Goal: Book appointment/travel/reservation

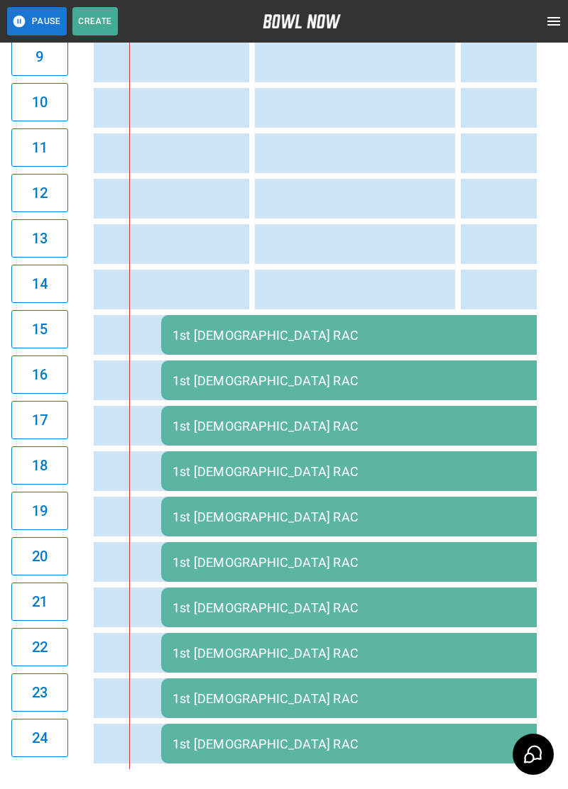
click at [443, 563] on div "1st [DEMOGRAPHIC_DATA] RAC" at bounding box center [468, 562] width 593 height 15
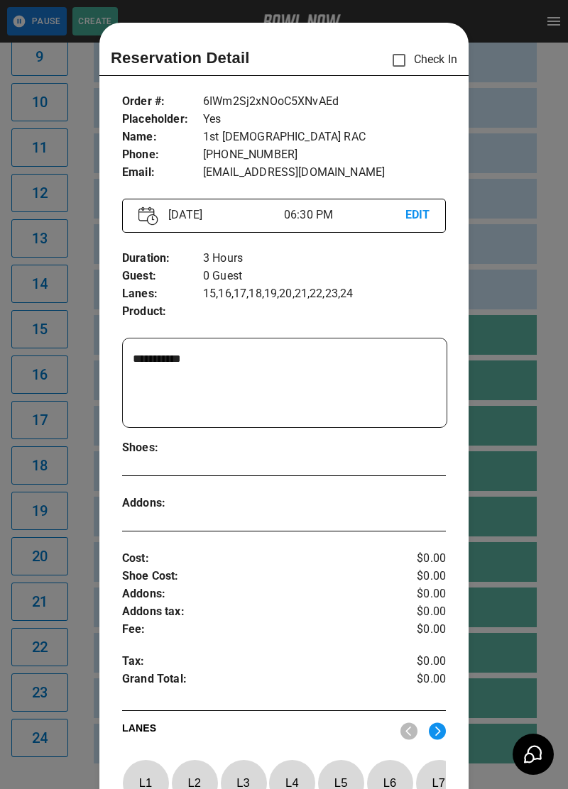
scroll to position [23, 0]
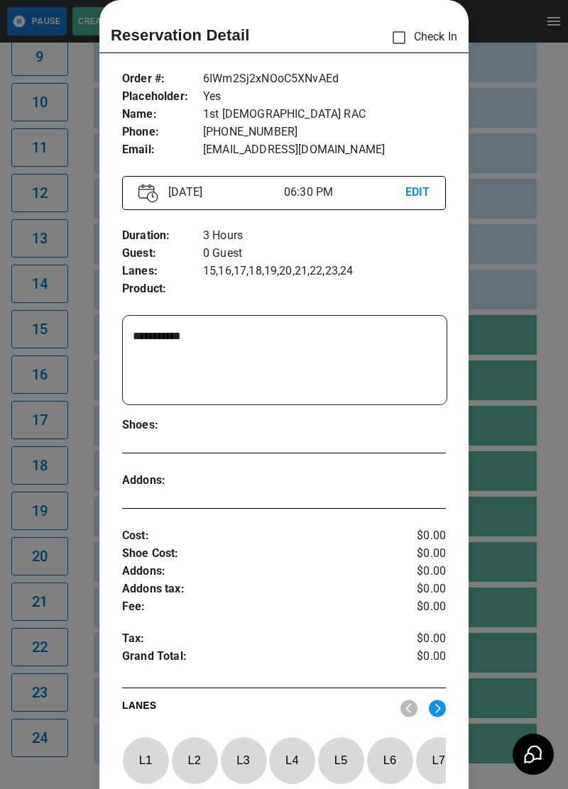
click at [511, 600] on div at bounding box center [284, 394] width 568 height 789
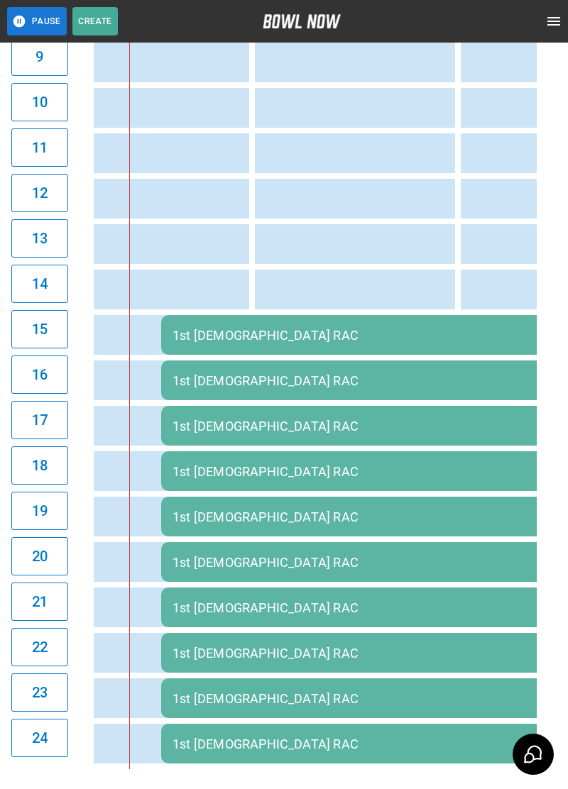
click at [522, 574] on td "1st [DEMOGRAPHIC_DATA] RAC" at bounding box center [469, 562] width 616 height 40
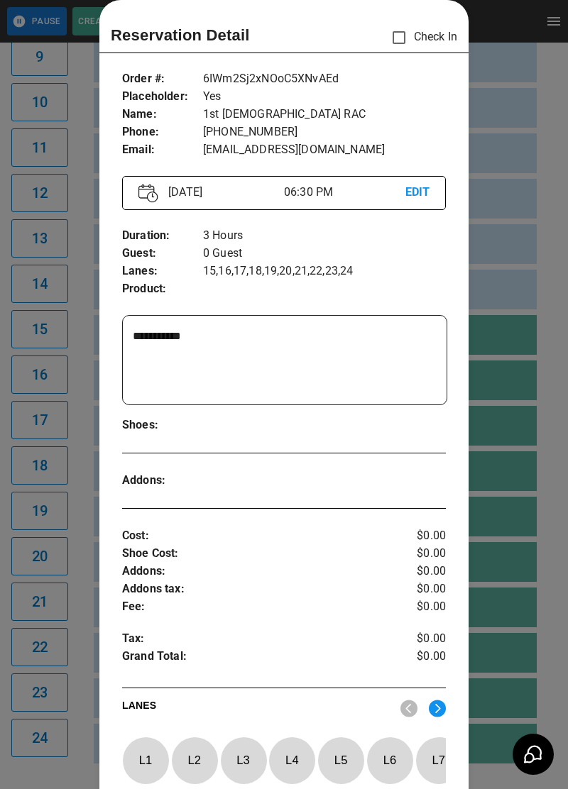
click at [514, 600] on div at bounding box center [284, 394] width 568 height 789
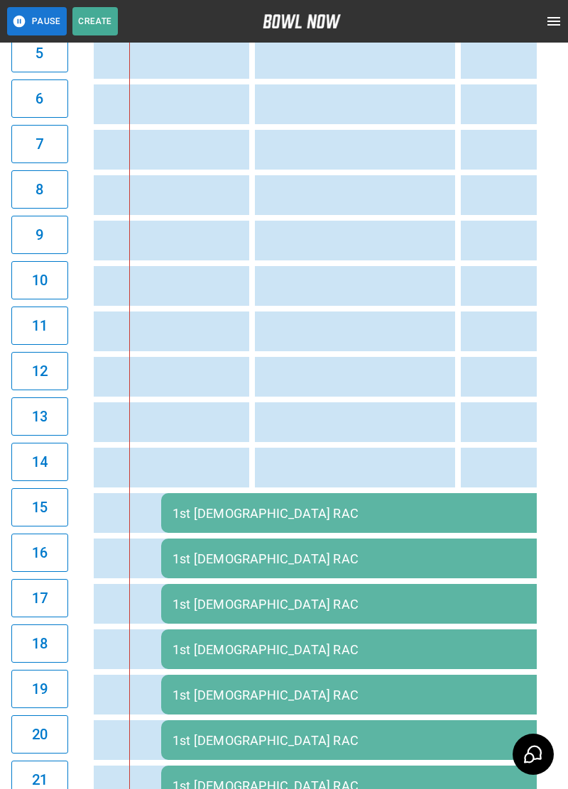
scroll to position [0, 0]
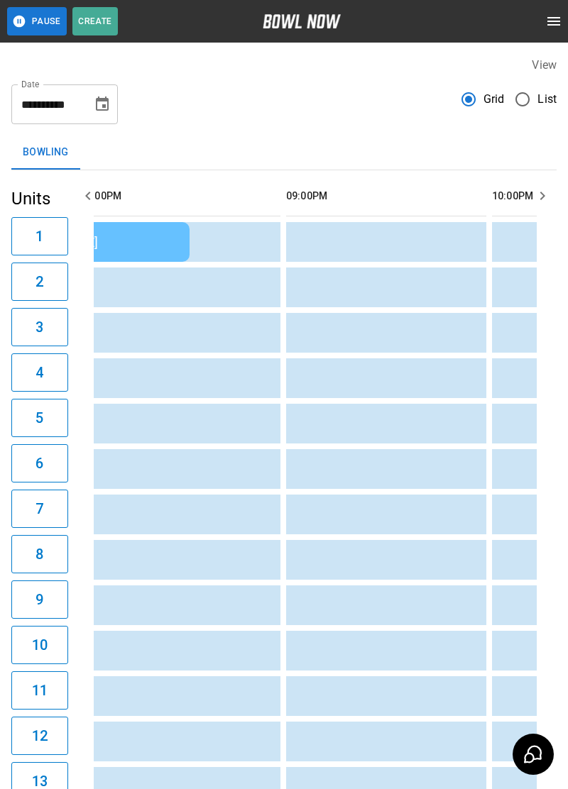
click at [166, 252] on td "[PERSON_NAME]" at bounding box center [89, 242] width 202 height 40
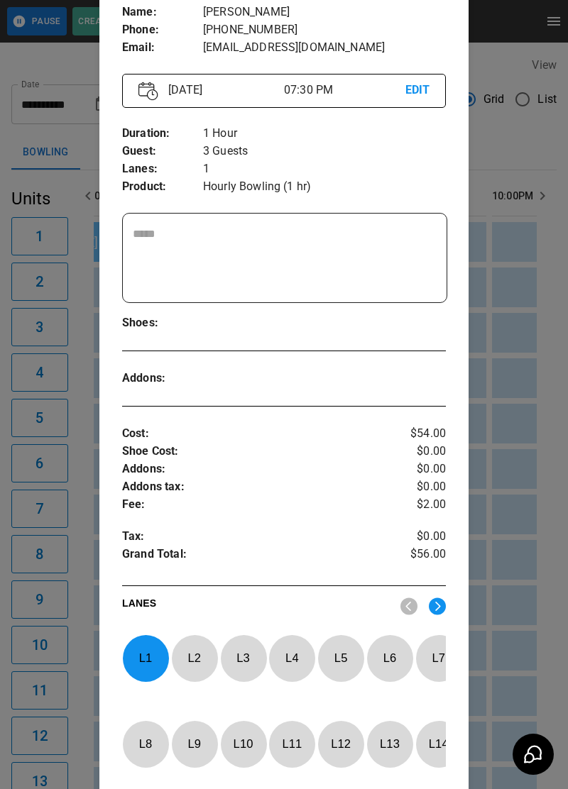
click at [142, 664] on p "L 1" at bounding box center [145, 657] width 47 height 33
click at [392, 744] on p "L 13" at bounding box center [389, 743] width 47 height 33
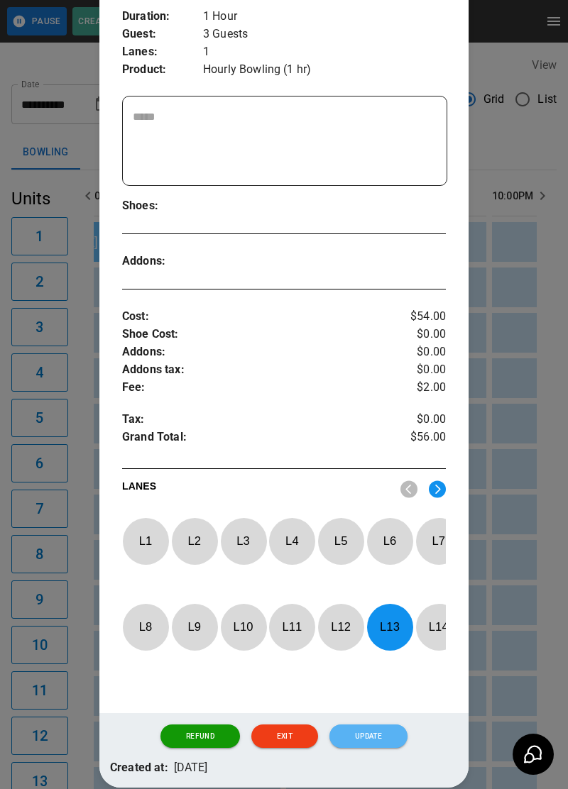
click at [387, 749] on button "Update" at bounding box center [368, 736] width 78 height 24
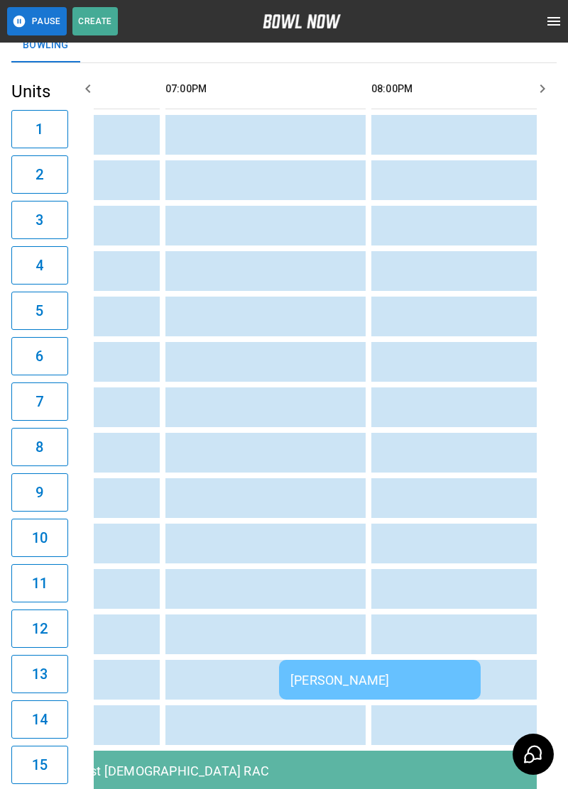
scroll to position [105, 0]
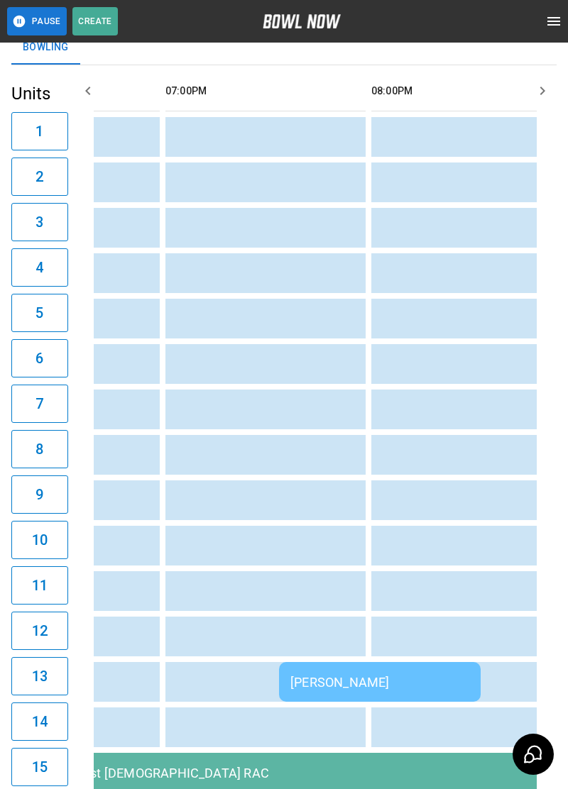
click at [306, 663] on td "[PERSON_NAME]" at bounding box center [380, 682] width 202 height 40
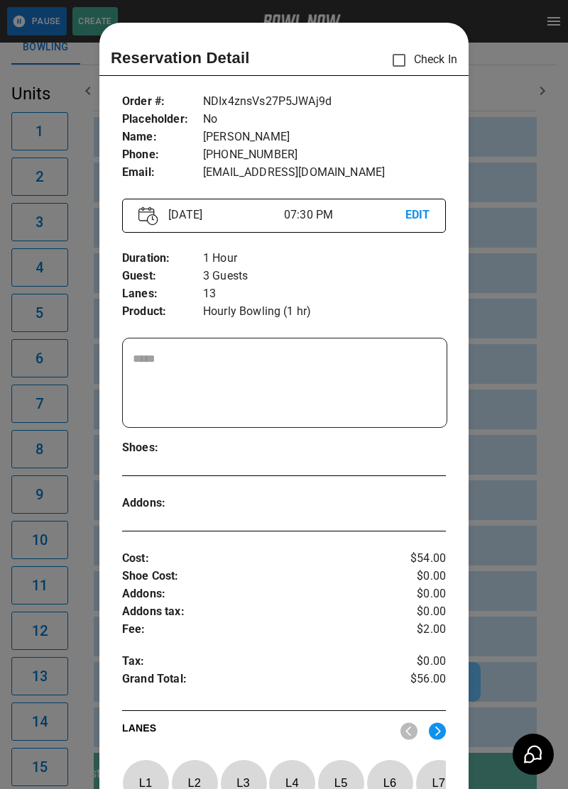
scroll to position [23, 0]
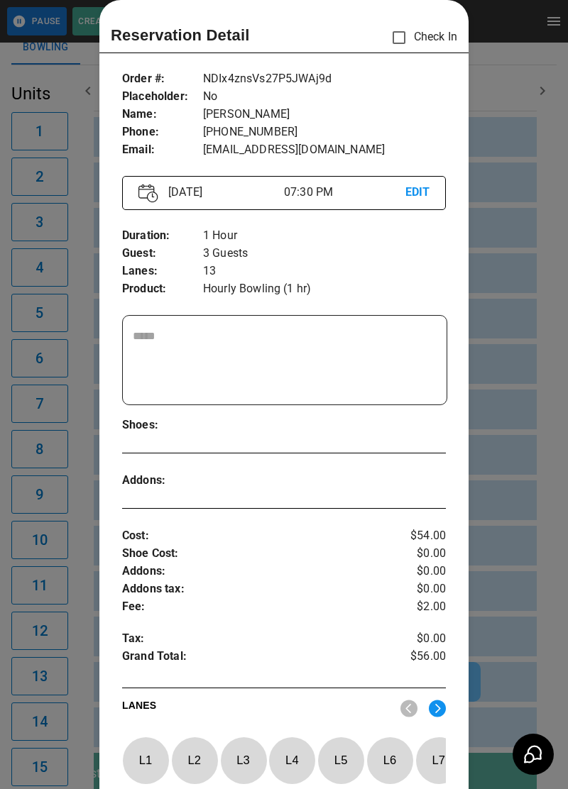
click at [254, 744] on p "L 3" at bounding box center [243, 760] width 47 height 33
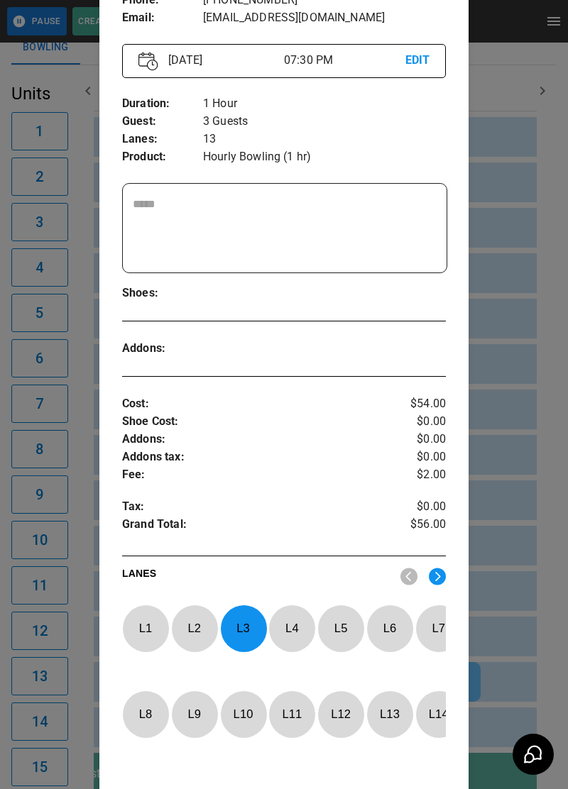
scroll to position [153, 0]
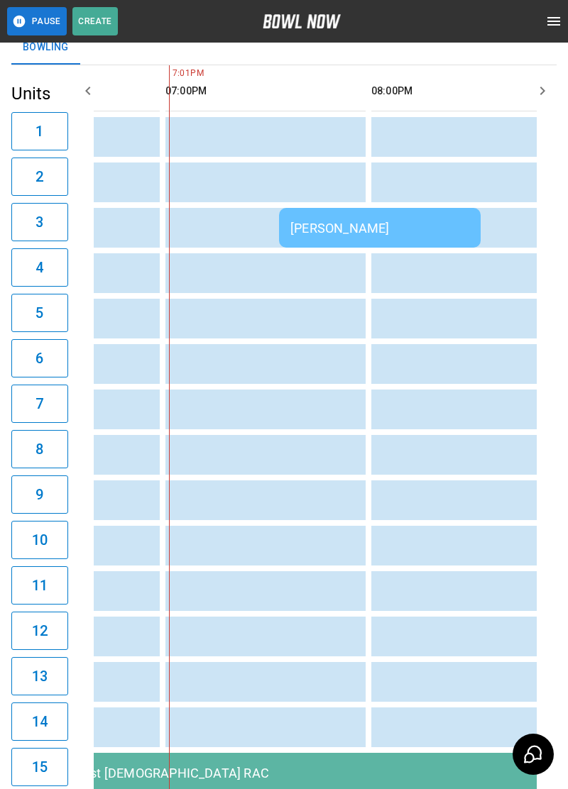
scroll to position [0, 1440]
